Goal: Information Seeking & Learning: Check status

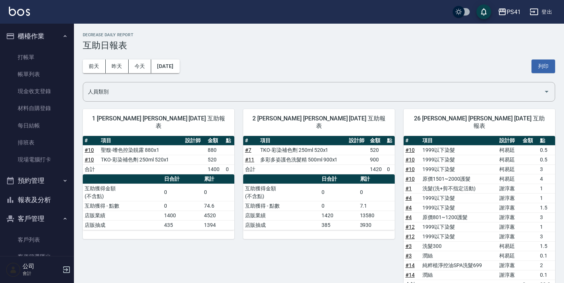
scroll to position [51, 0]
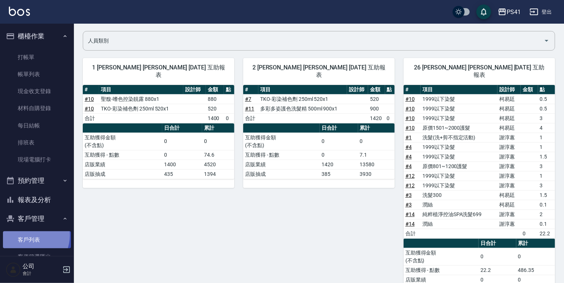
click at [28, 236] on link "客戶列表" at bounding box center [37, 239] width 68 height 17
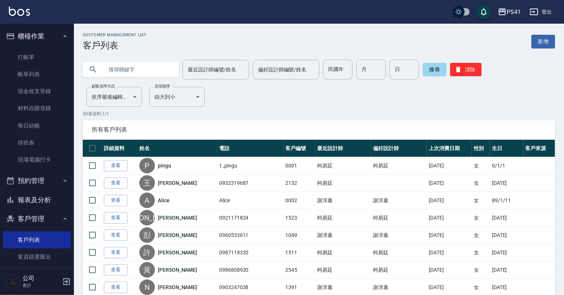
click at [131, 72] on input "text" at bounding box center [139, 70] width 70 height 20
type input "0987683395"
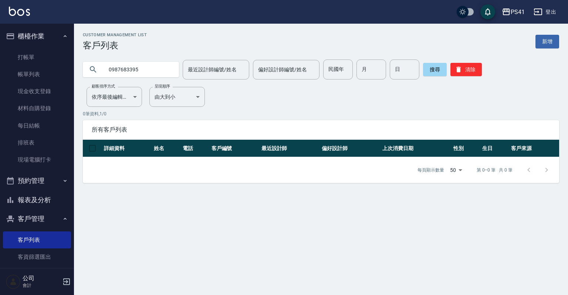
drag, startPoint x: 147, startPoint y: 72, endPoint x: 77, endPoint y: 85, distance: 71.7
click at [77, 85] on div "Customer Management List 客戶列表 新增 0987683395 最近設計師編號/姓名 最近設計師編號/姓名 偏好設計師編號/姓名 偏好…" at bounding box center [321, 108] width 494 height 151
type input "[PERSON_NAME]"
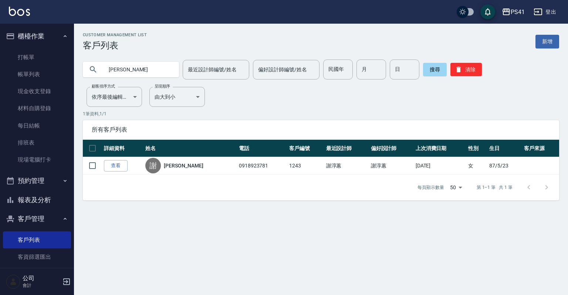
click at [49, 202] on button "報表及分析" at bounding box center [37, 199] width 68 height 19
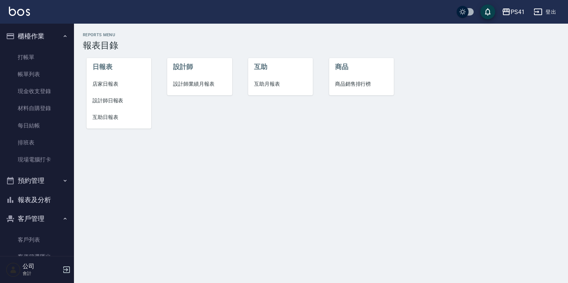
click at [115, 97] on span "設計師日報表" at bounding box center [118, 101] width 53 height 8
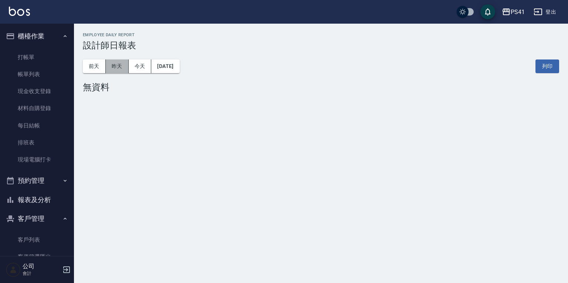
click at [116, 68] on button "昨天" at bounding box center [117, 67] width 23 height 14
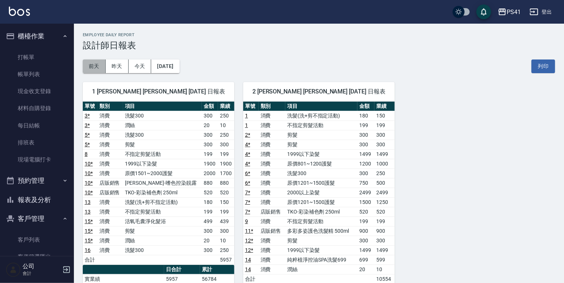
click at [97, 70] on button "前天" at bounding box center [94, 67] width 23 height 14
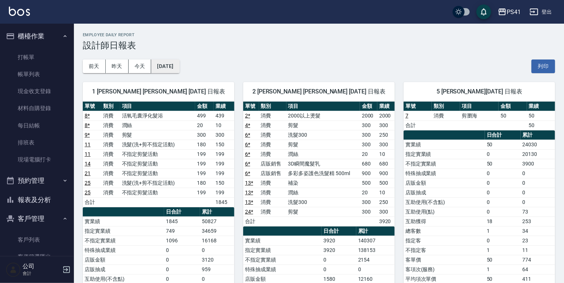
click at [179, 68] on button "[DATE]" at bounding box center [165, 67] width 28 height 14
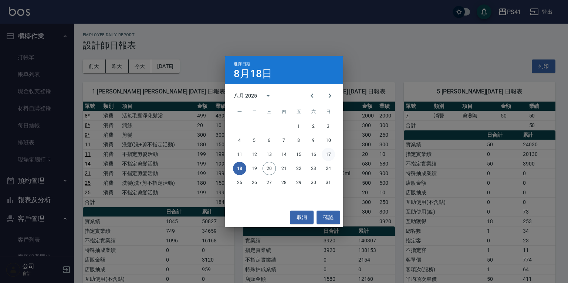
click at [325, 155] on button "17" at bounding box center [328, 154] width 13 height 13
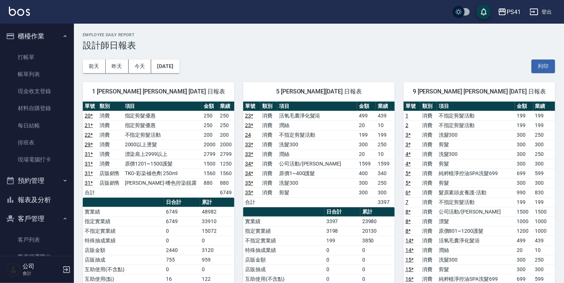
click at [250, 115] on link "23 *" at bounding box center [249, 116] width 8 height 6
click at [251, 162] on link "34 *" at bounding box center [249, 164] width 8 height 6
click at [50, 240] on link "客戶列表" at bounding box center [37, 239] width 68 height 17
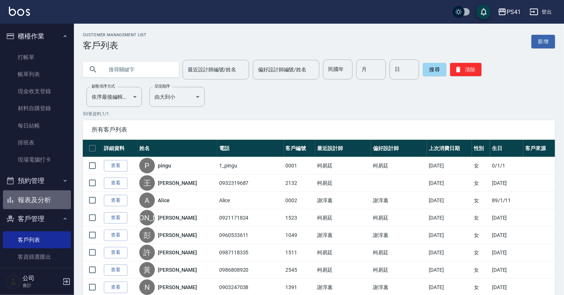
click at [45, 203] on button "報表及分析" at bounding box center [37, 199] width 68 height 19
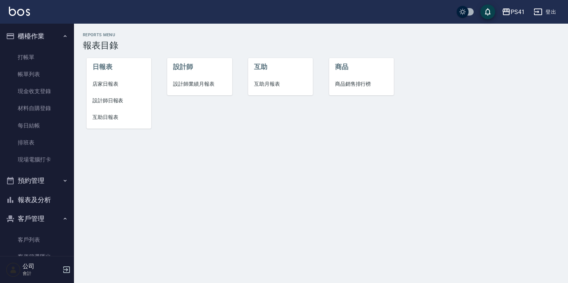
click at [105, 117] on span "互助日報表" at bounding box center [118, 118] width 53 height 8
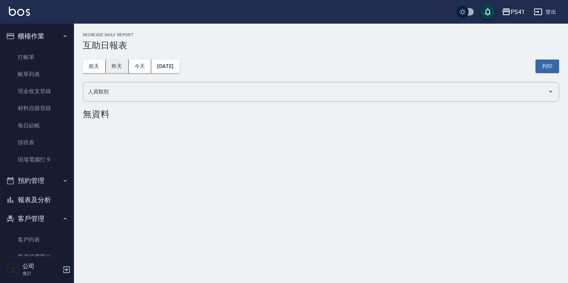
click at [120, 70] on button "昨天" at bounding box center [117, 67] width 23 height 14
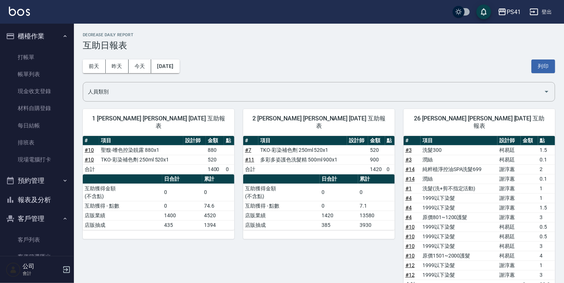
click at [56, 199] on button "報表及分析" at bounding box center [37, 199] width 68 height 19
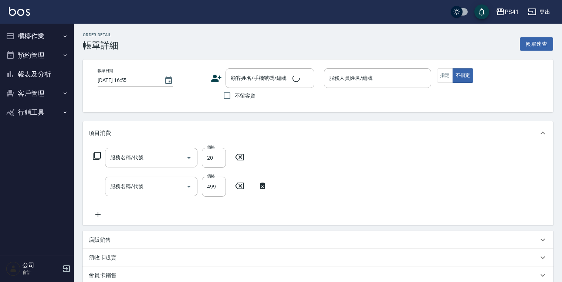
type input "潤絲(820)"
type input "活氧毛囊淨化髮浴(1499)"
type input "2025/08/17 18:39"
type input "Rolla-5"
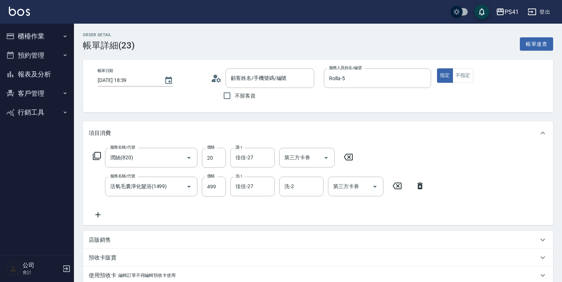
type input "李采蓁/0925677577/1327"
